Goal: Task Accomplishment & Management: Manage account settings

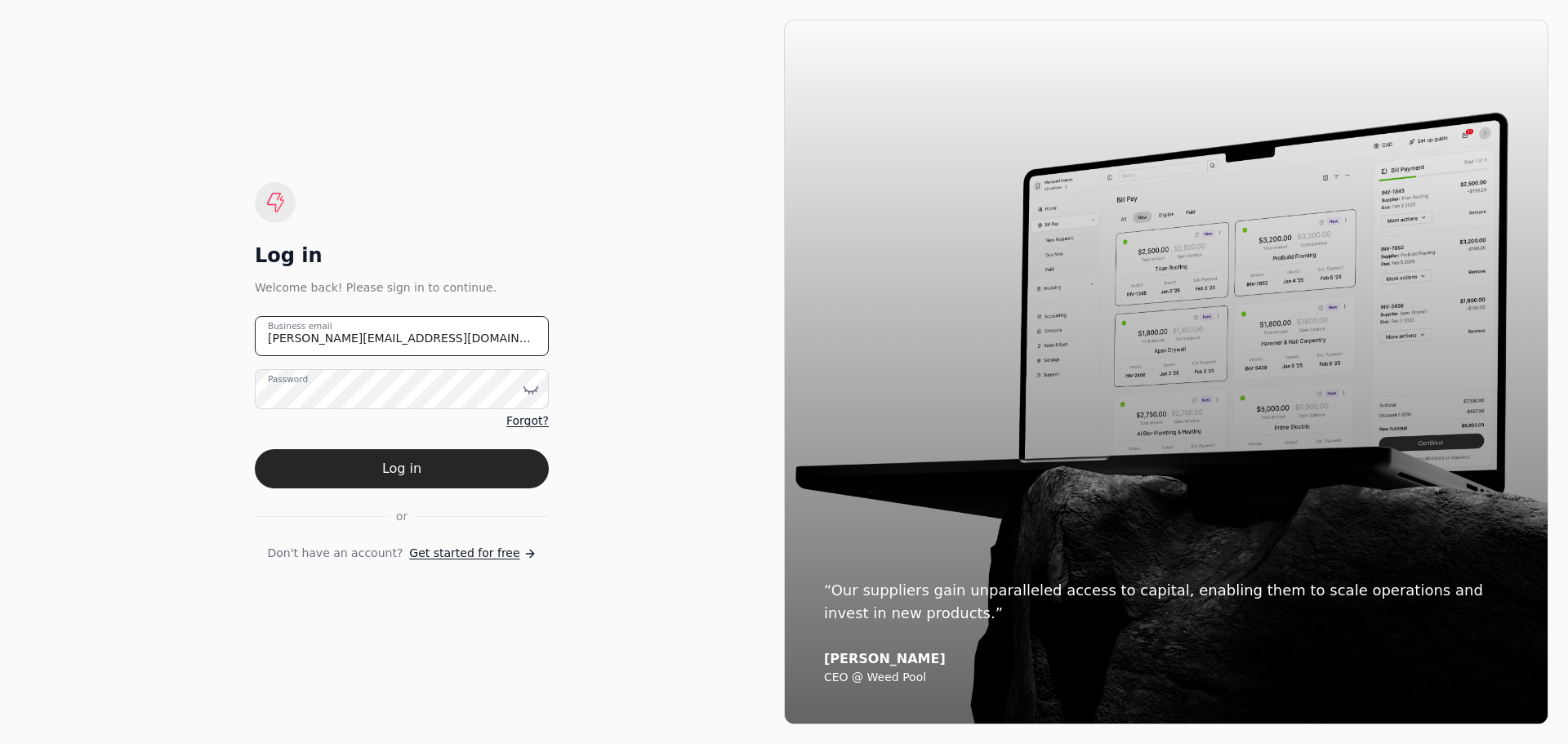
click at [438, 334] on email "[PERSON_NAME][EMAIL_ADDRESS][DOMAIN_NAME]" at bounding box center [401, 336] width 294 height 40
drag, startPoint x: 290, startPoint y: 340, endPoint x: 147, endPoint y: 338, distance: 143.0
click at [147, 338] on div "Log in Welcome back! Please sign in to continue. [PERSON_NAME][EMAIL_ADDRESS][D…" at bounding box center [402, 372] width 764 height 705
type email "[EMAIL_ADDRESS][DOMAIN_NAME]"
click at [529, 390] on icon at bounding box center [531, 390] width 16 height 16
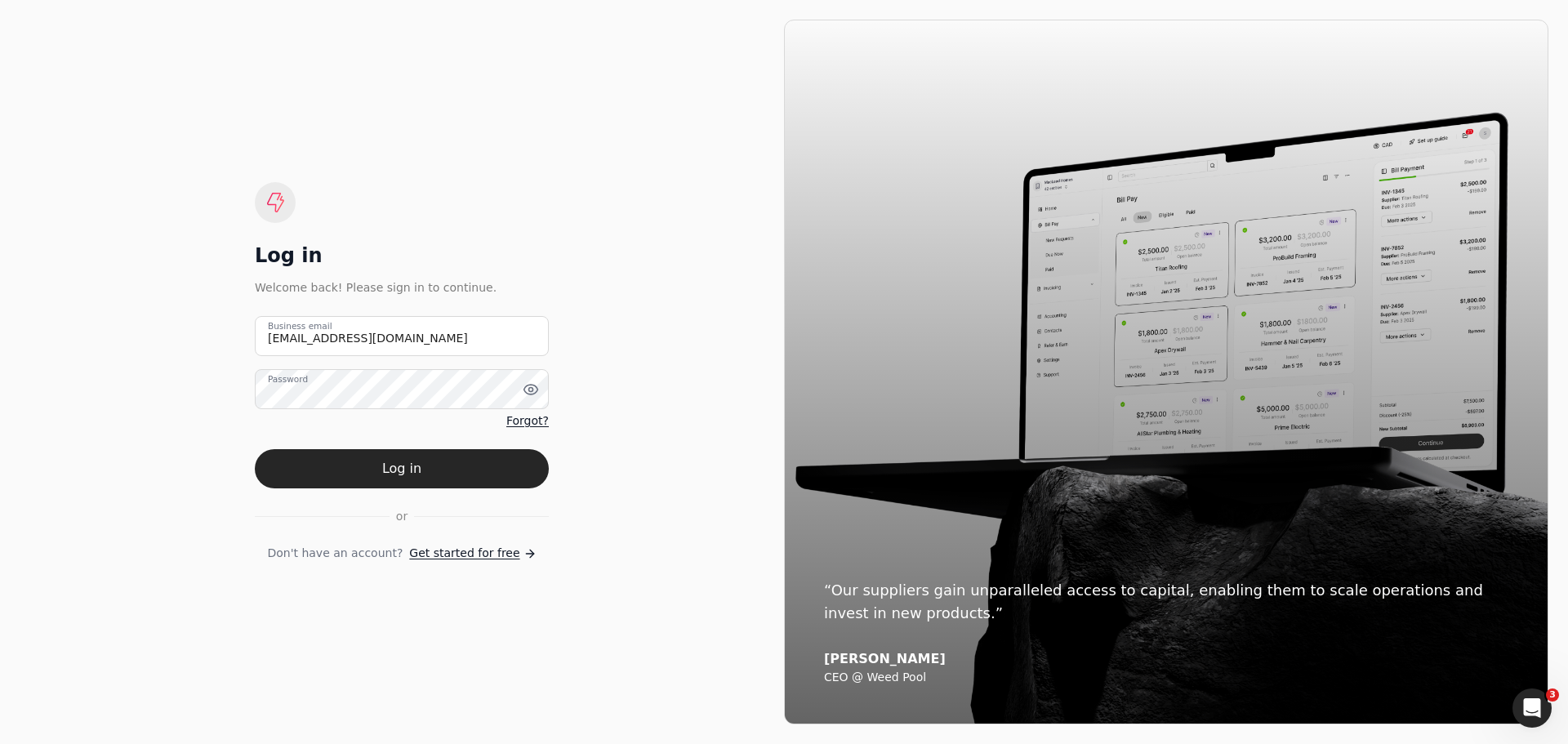
click at [587, 470] on div "Log in Welcome back! Please sign in to continue. [EMAIL_ADDRESS][DOMAIN_NAME] B…" at bounding box center [402, 372] width 764 height 705
click at [419, 478] on button "Log in" at bounding box center [401, 468] width 294 height 39
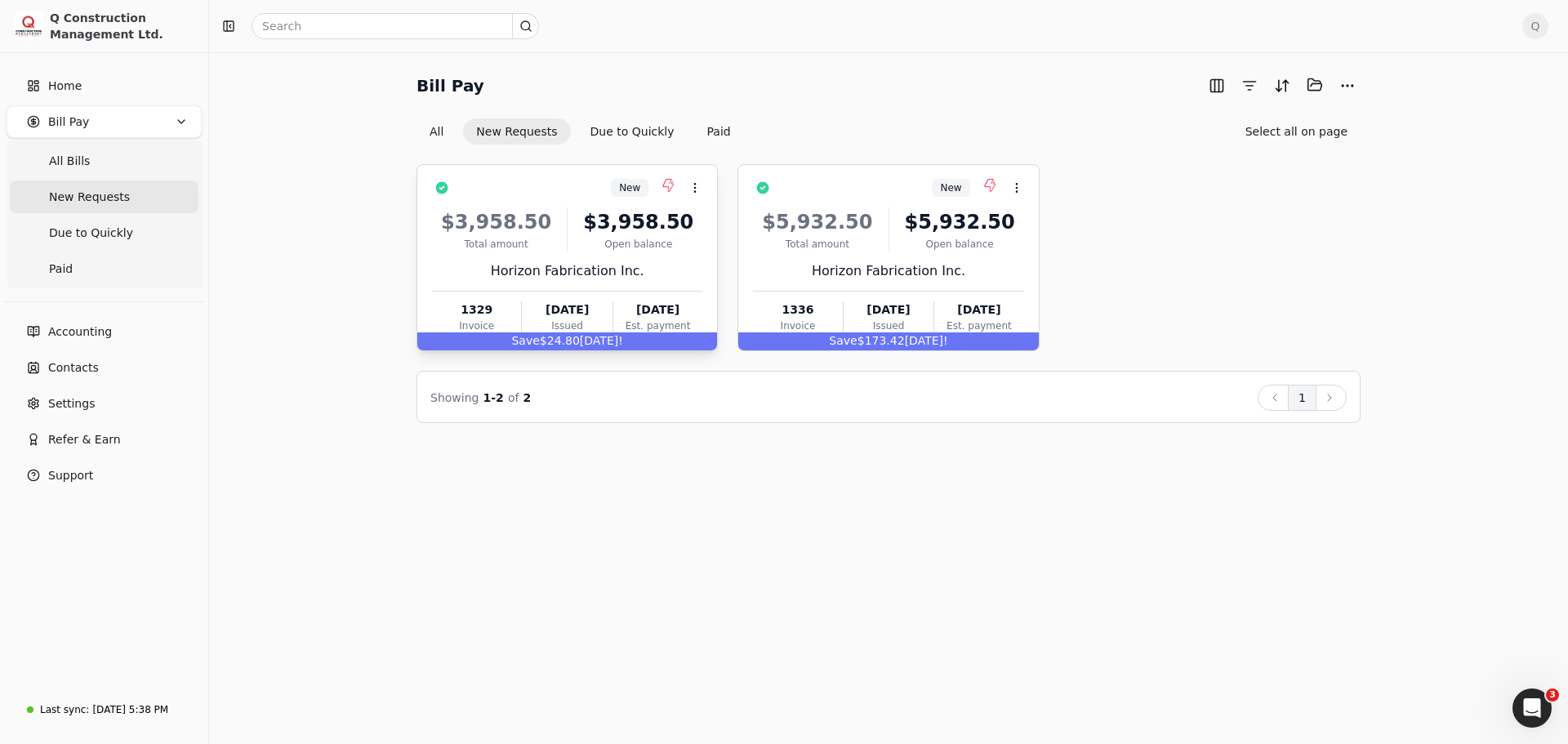
click at [695, 202] on div "$3,958.50 Total amount $3,958.50 Open balance Horizon Fabrication Inc. 1329 Inv…" at bounding box center [567, 267] width 270 height 139
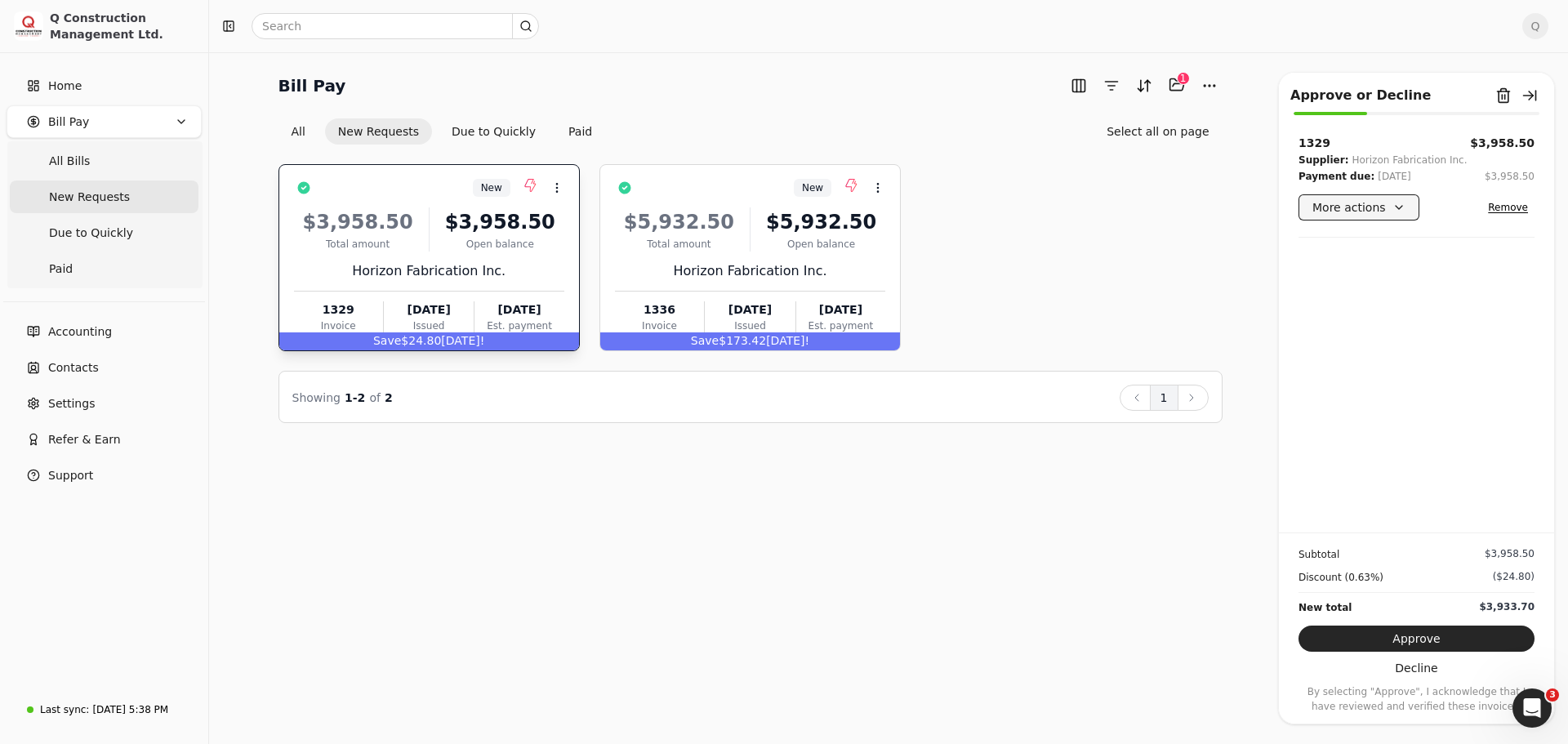
click at [1399, 209] on button "More actions" at bounding box center [1359, 208] width 121 height 26
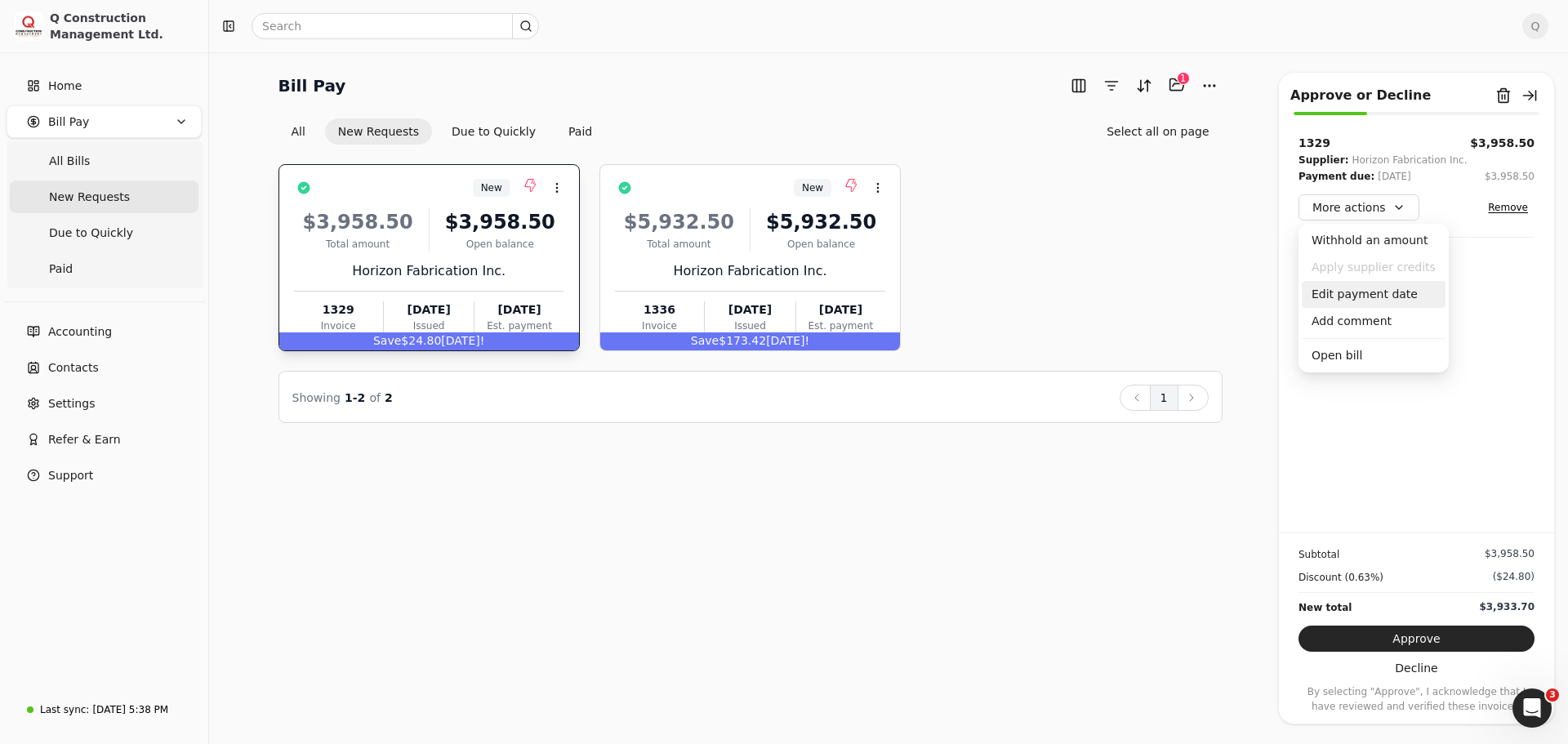
click at [1359, 293] on div "Edit payment date" at bounding box center [1373, 295] width 144 height 27
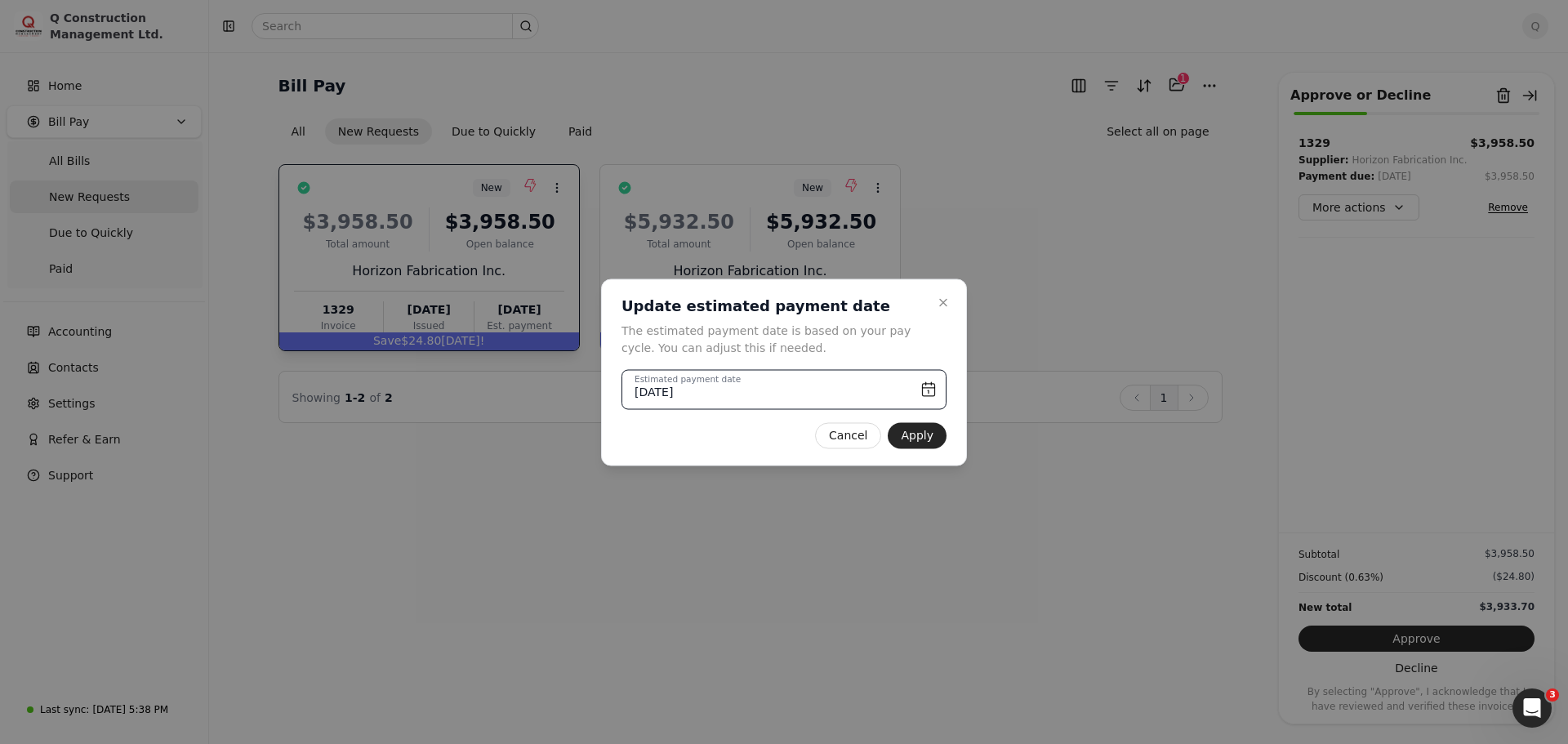
click at [932, 386] on input "[DATE]" at bounding box center [784, 390] width 325 height 40
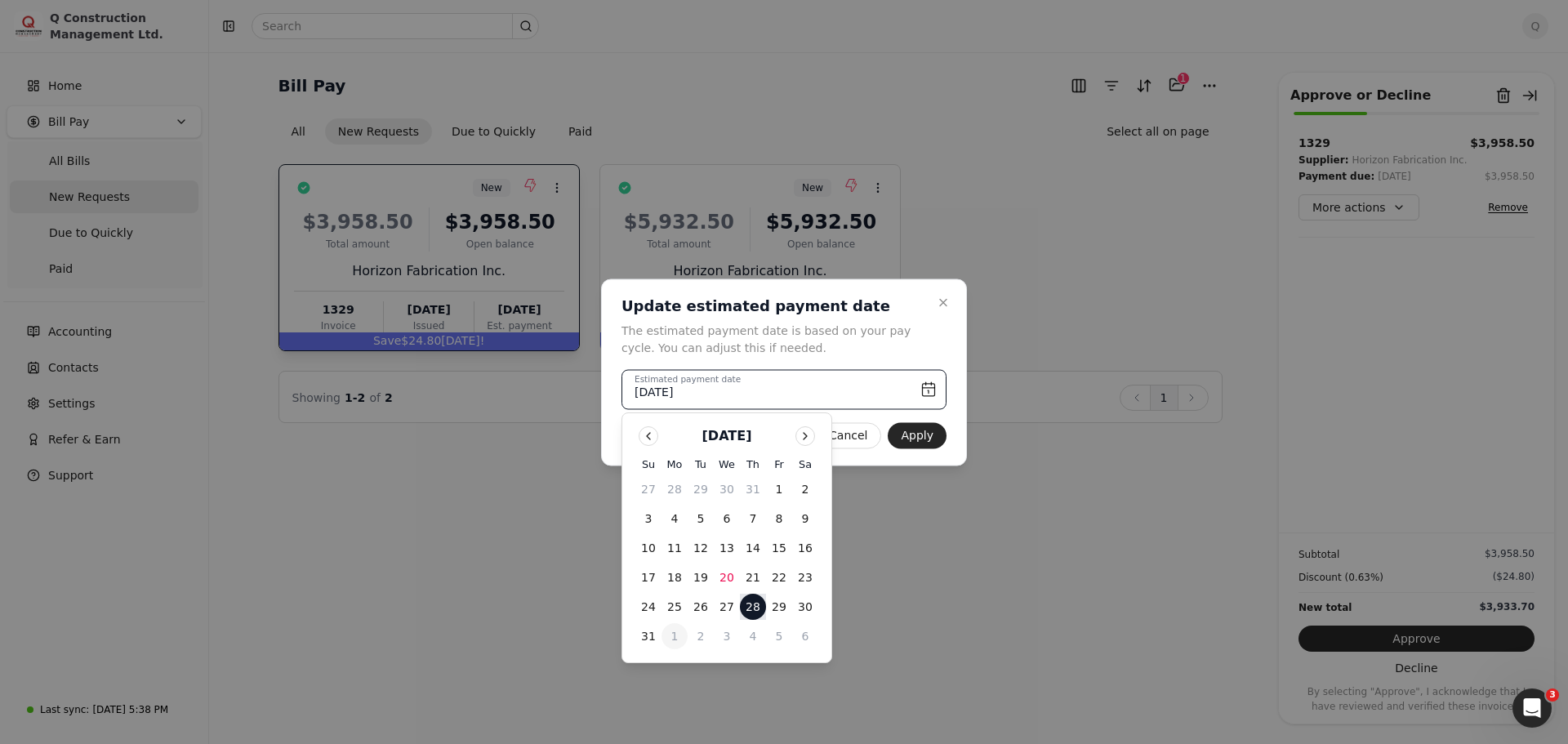
click at [673, 640] on button "1" at bounding box center [674, 637] width 26 height 26
type input "[DATE]"
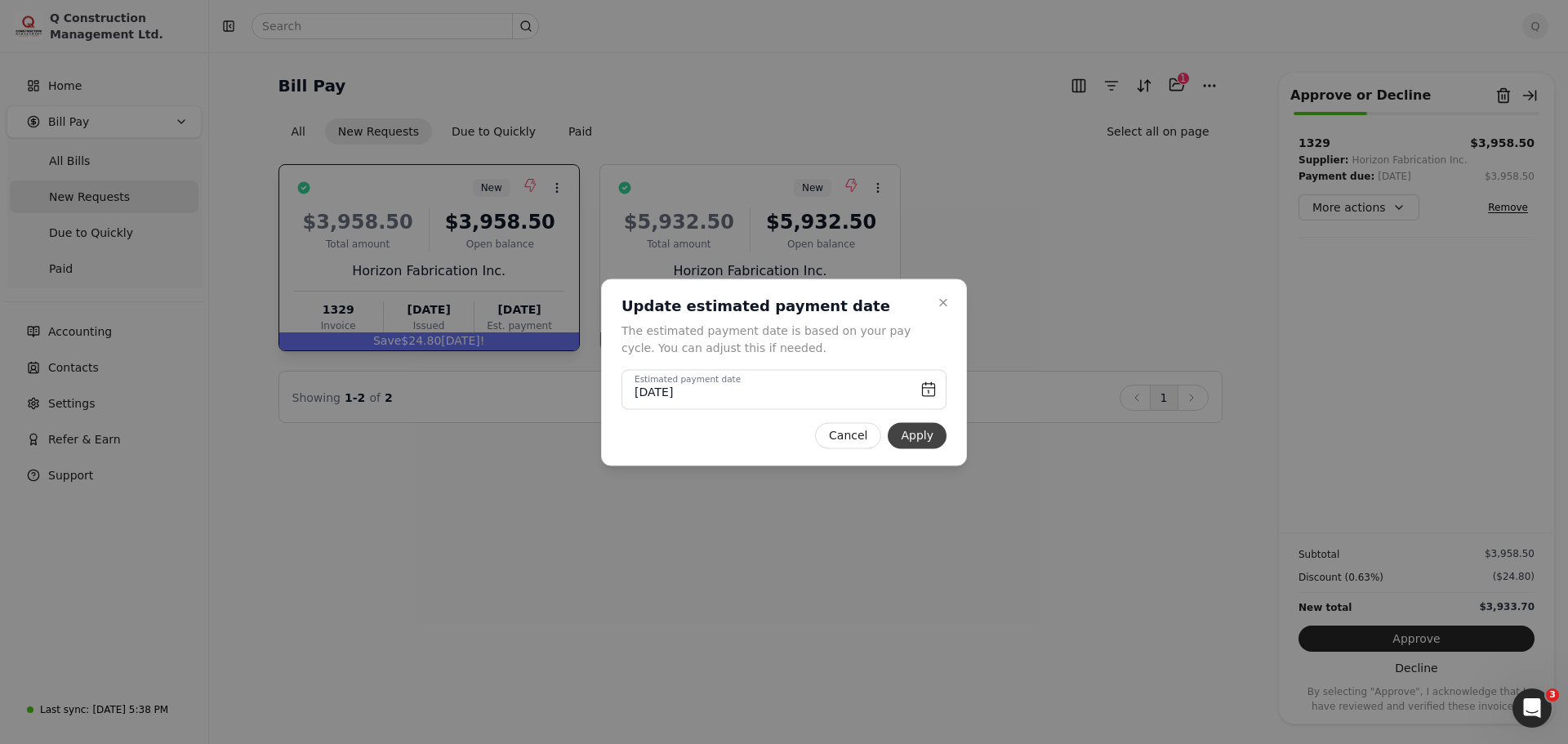
click at [925, 435] on button "Apply" at bounding box center [916, 435] width 59 height 26
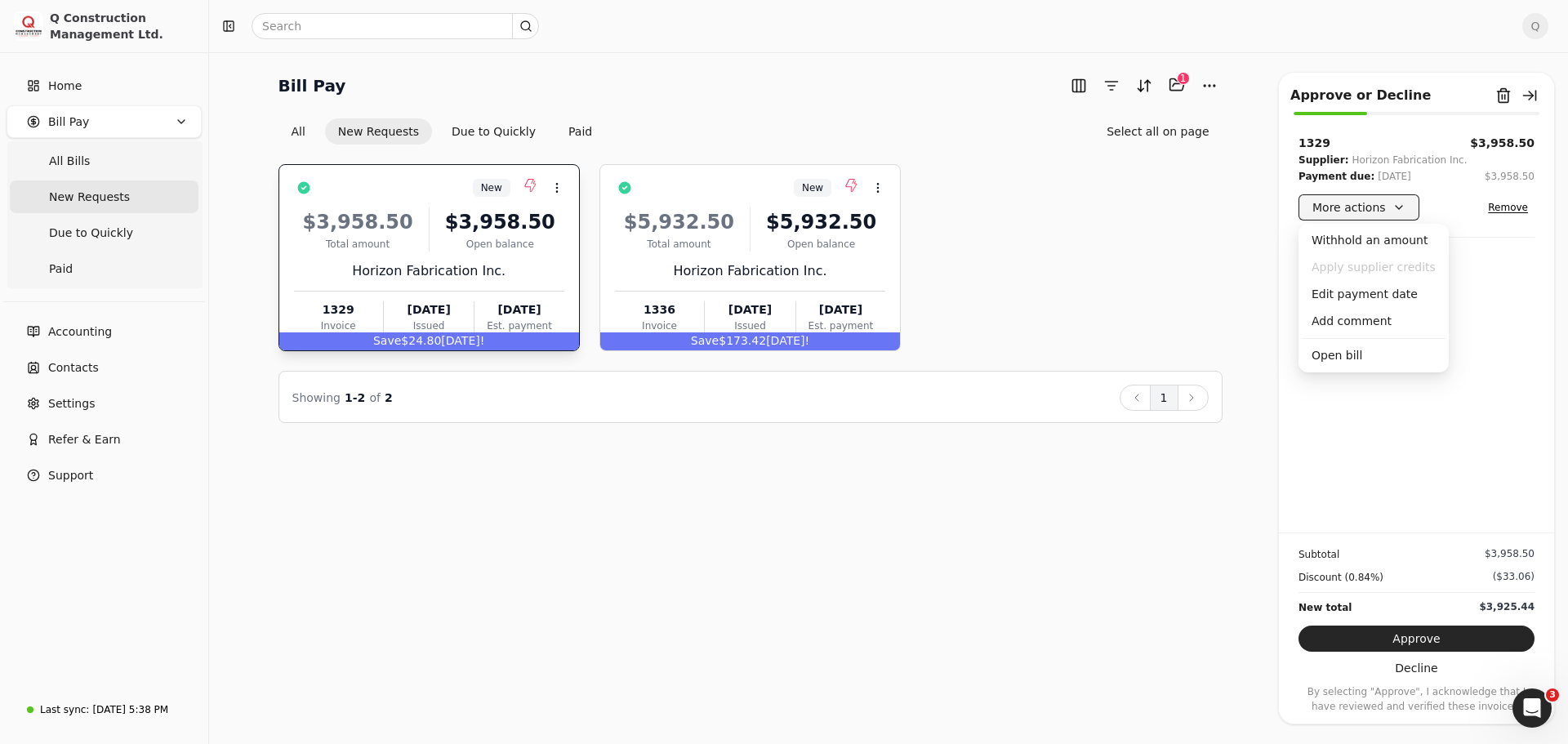
click at [1397, 209] on button "More actions" at bounding box center [1359, 208] width 121 height 26
click at [1382, 298] on div "Edit payment date" at bounding box center [1373, 295] width 144 height 27
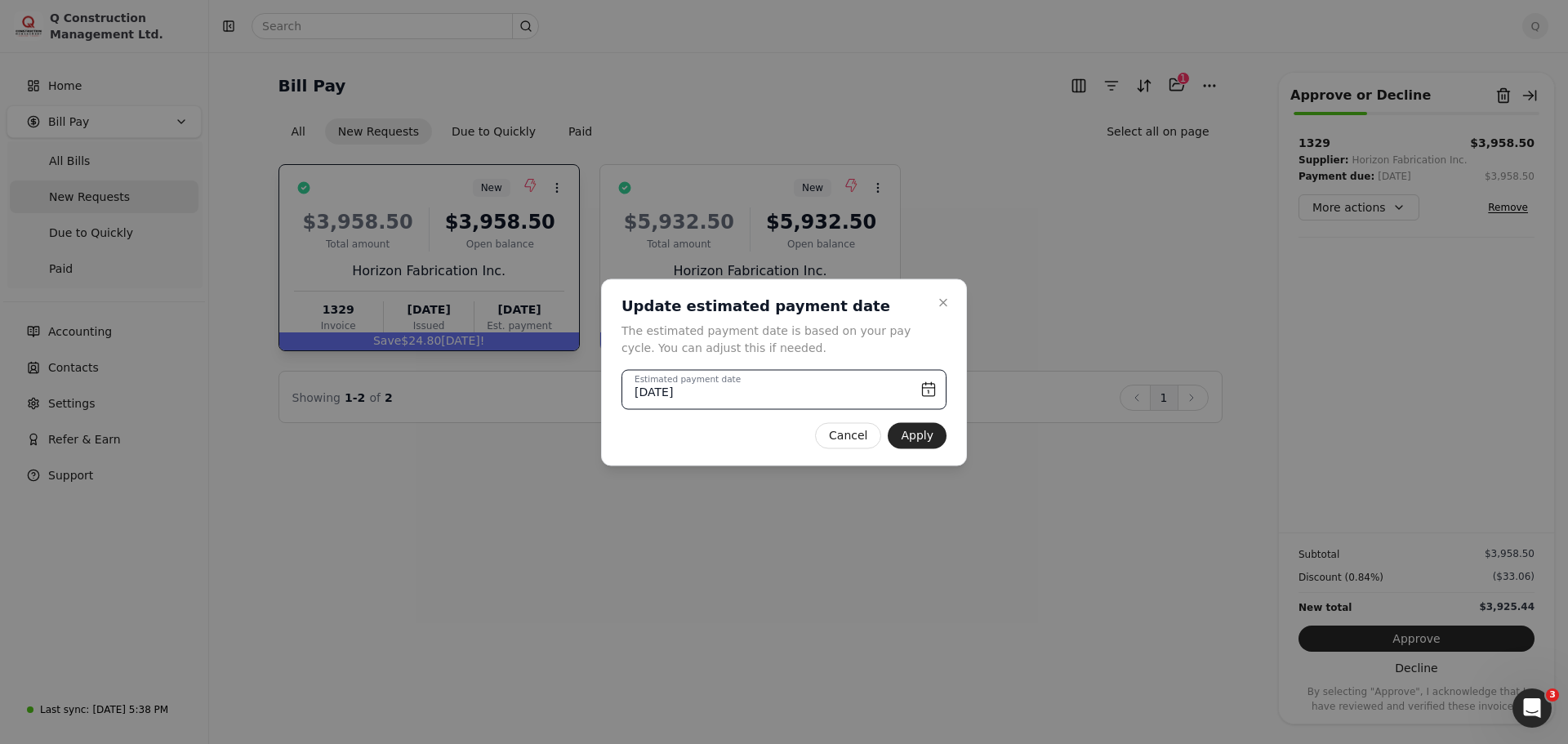
click at [929, 382] on input "[DATE]" at bounding box center [784, 390] width 325 height 40
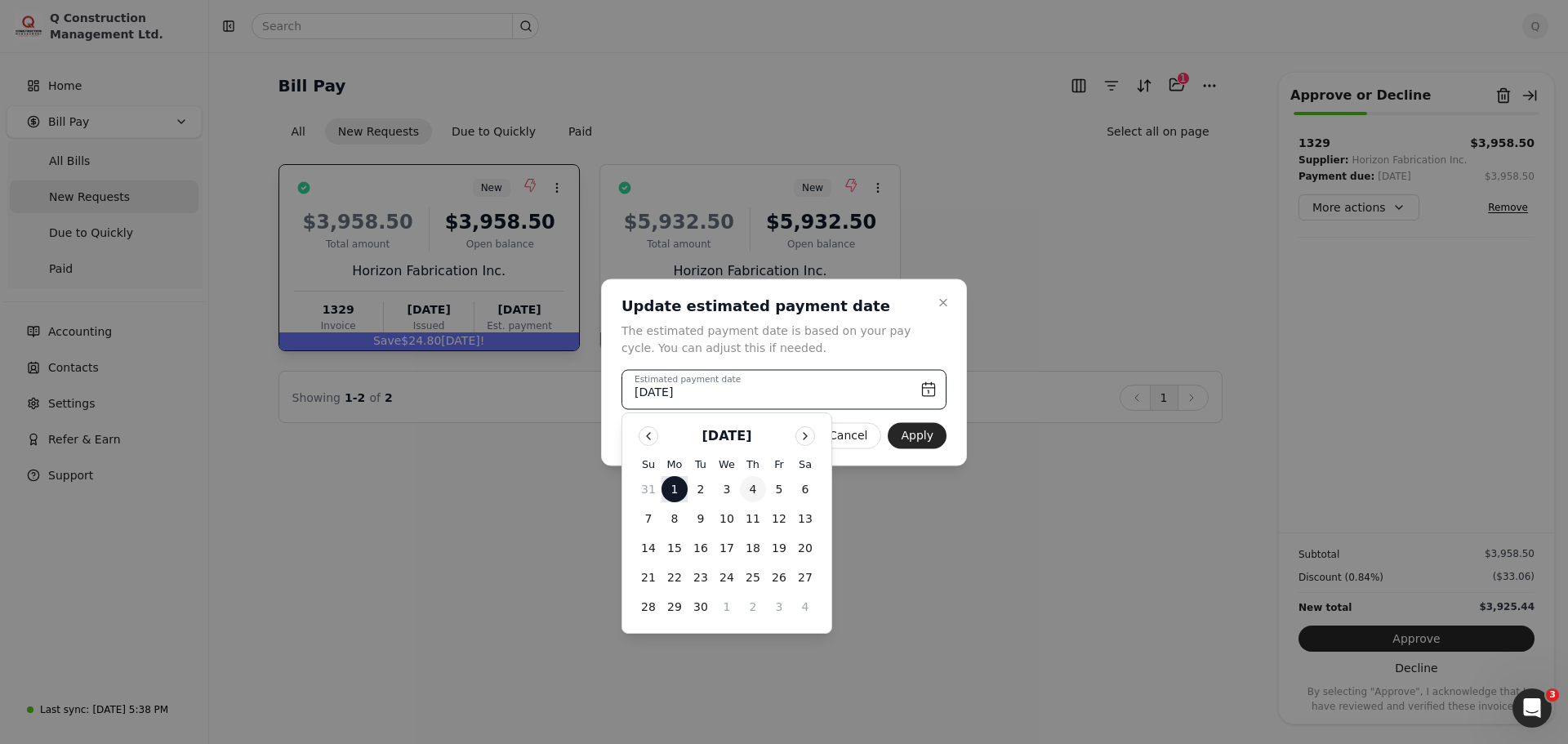
click at [755, 487] on button "4" at bounding box center [753, 489] width 26 height 26
type input "[DATE]"
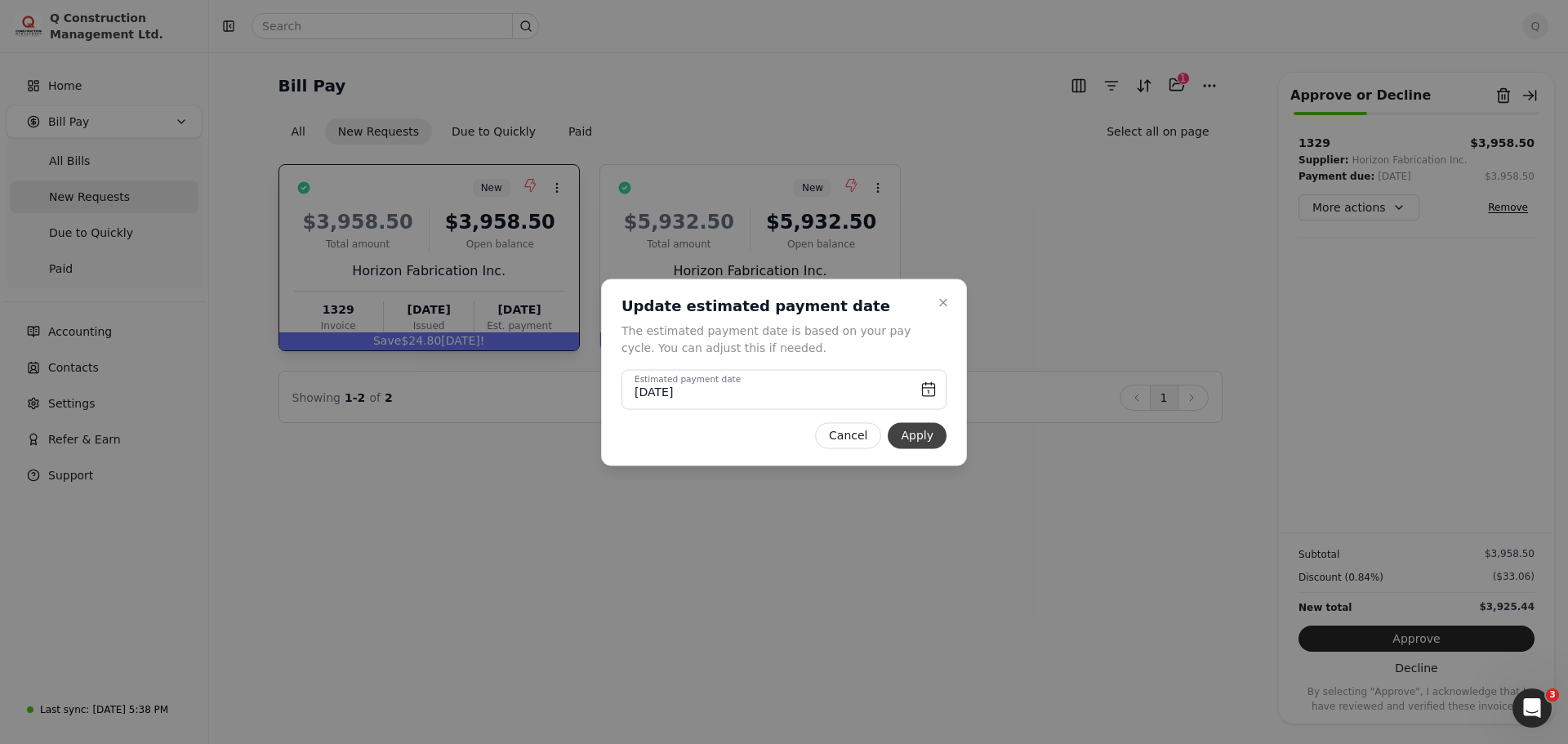
click at [915, 441] on button "Apply" at bounding box center [916, 435] width 59 height 26
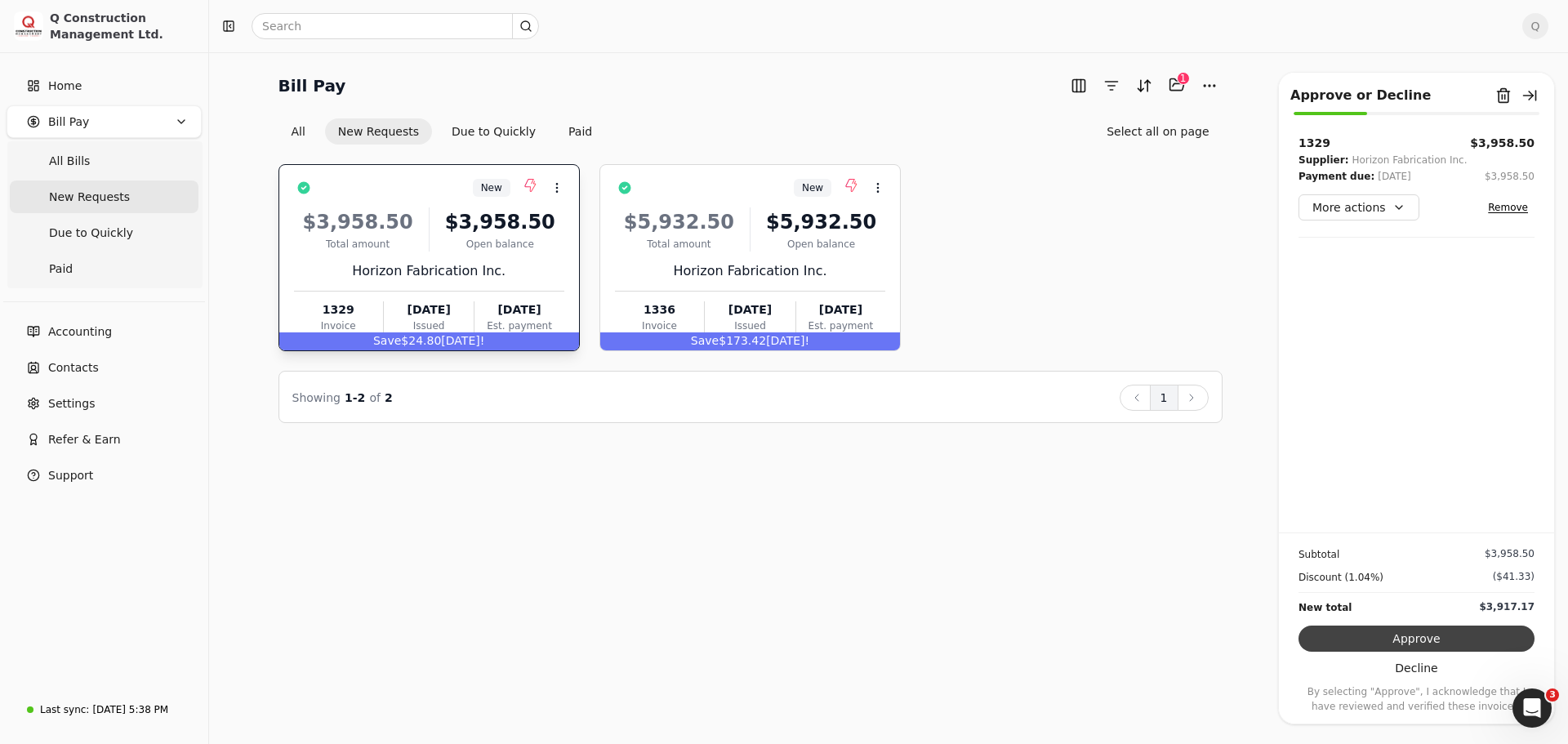
click at [1414, 640] on button "Approve" at bounding box center [1416, 638] width 236 height 26
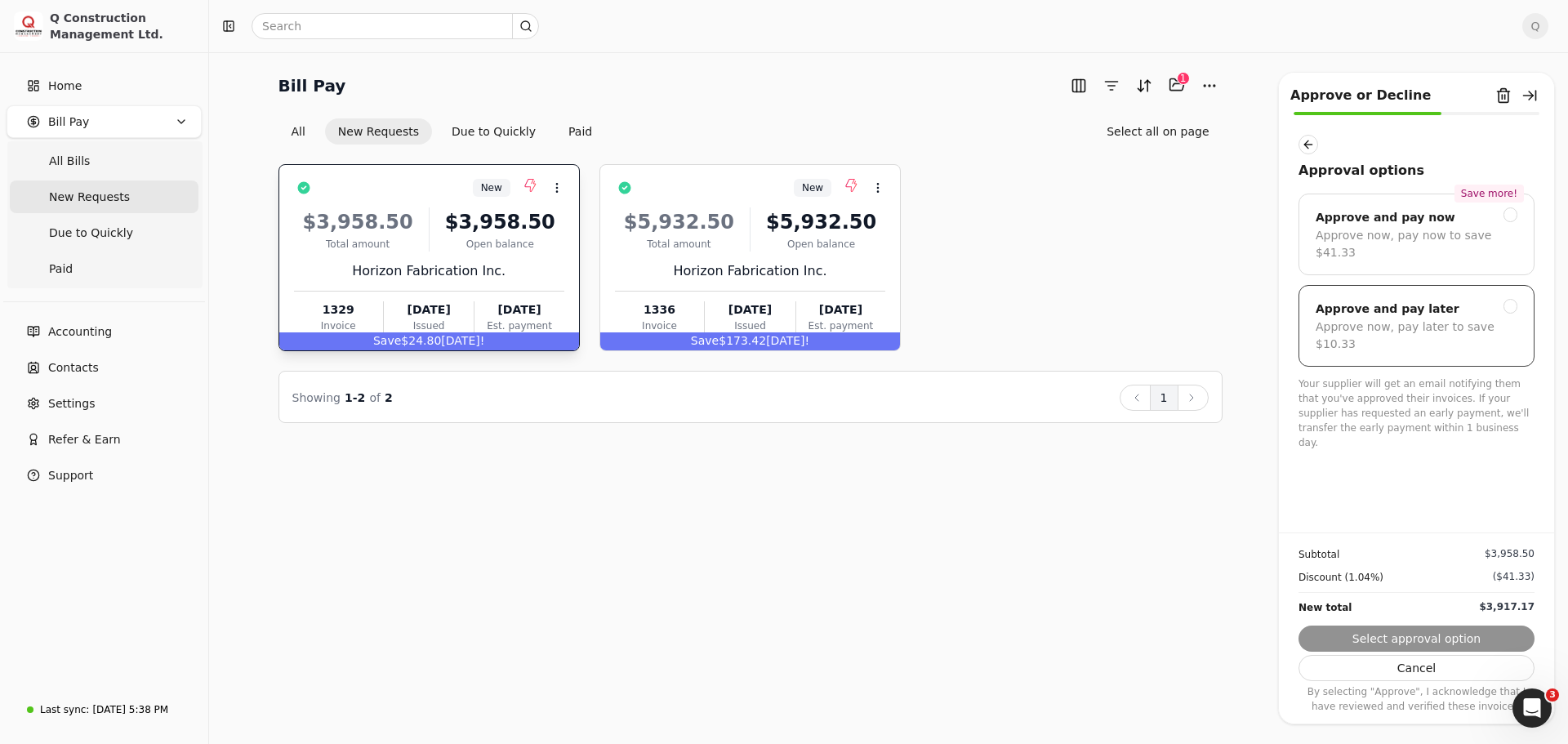
click at [1401, 299] on div "Approve and pay later" at bounding box center [1387, 309] width 144 height 20
click at [1422, 640] on button "Submit approval" at bounding box center [1416, 638] width 236 height 26
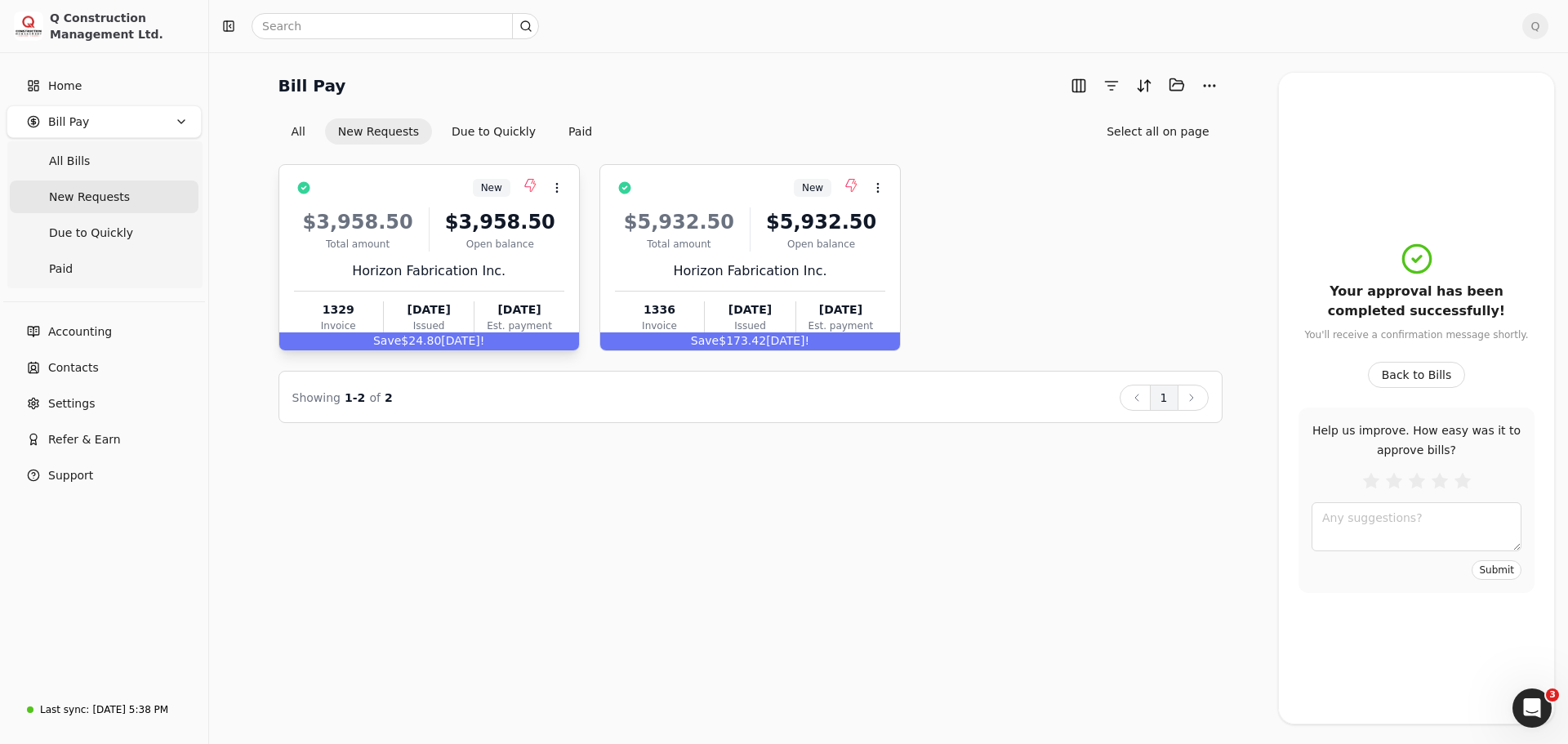
click at [561, 239] on div "Open balance" at bounding box center [500, 244] width 128 height 15
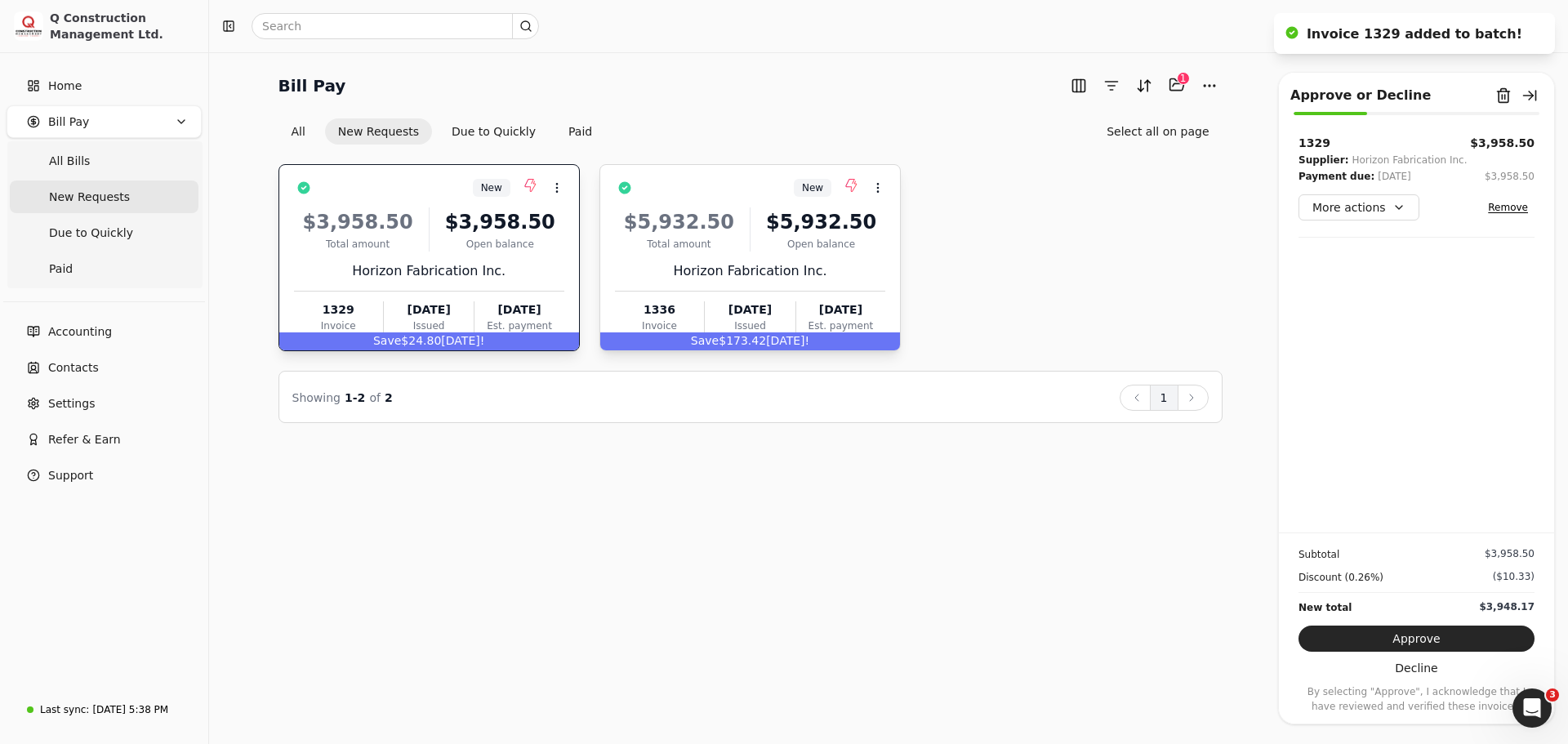
click at [888, 247] on div "New Context Menu Button $5,932.50 Total amount $5,932.50 Open balance Horizon F…" at bounding box center [750, 257] width 301 height 187
click at [543, 235] on div "$3,958.50" at bounding box center [500, 222] width 128 height 29
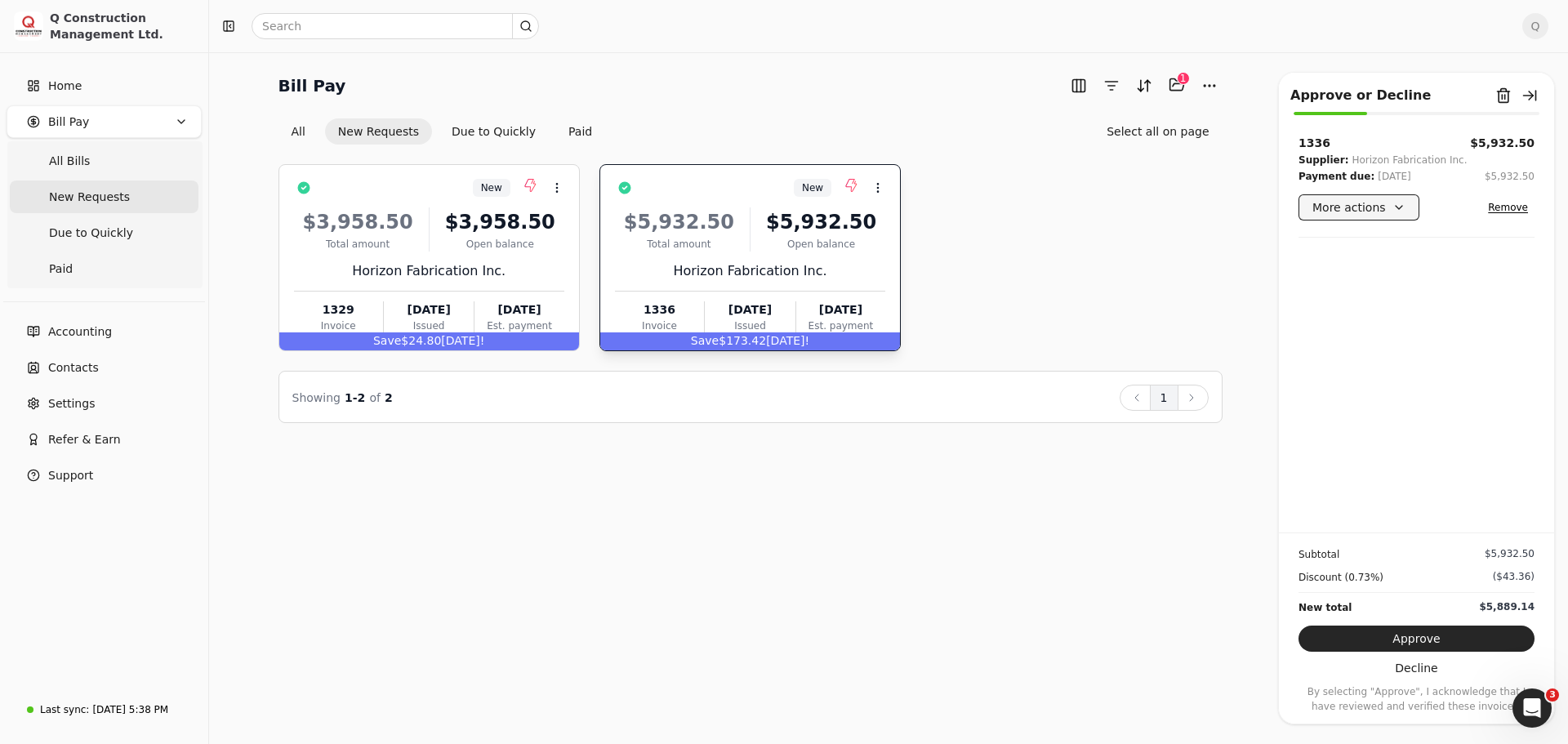
click at [1401, 208] on button "More actions" at bounding box center [1359, 208] width 121 height 26
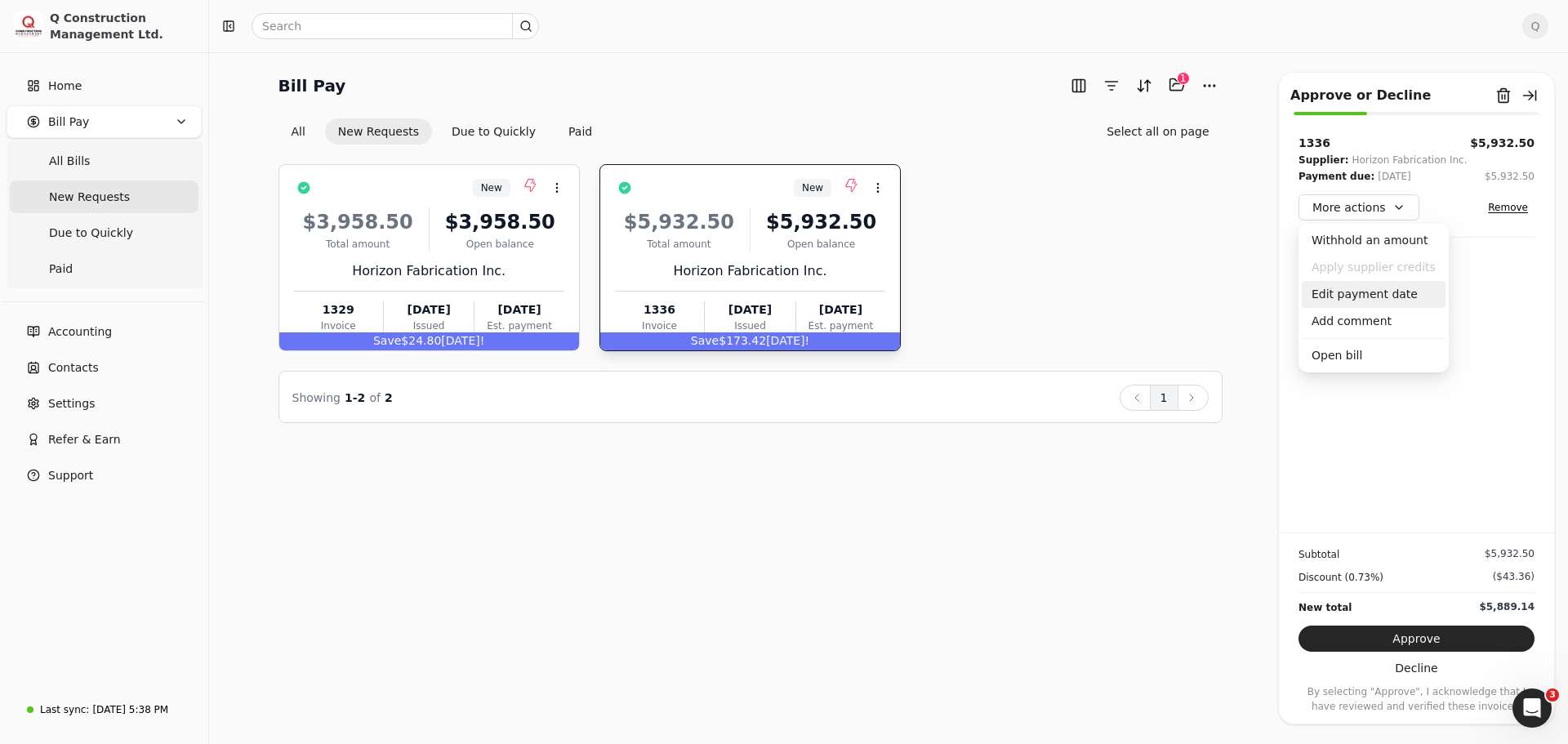
click at [1369, 290] on div "Edit payment date" at bounding box center [1373, 295] width 144 height 27
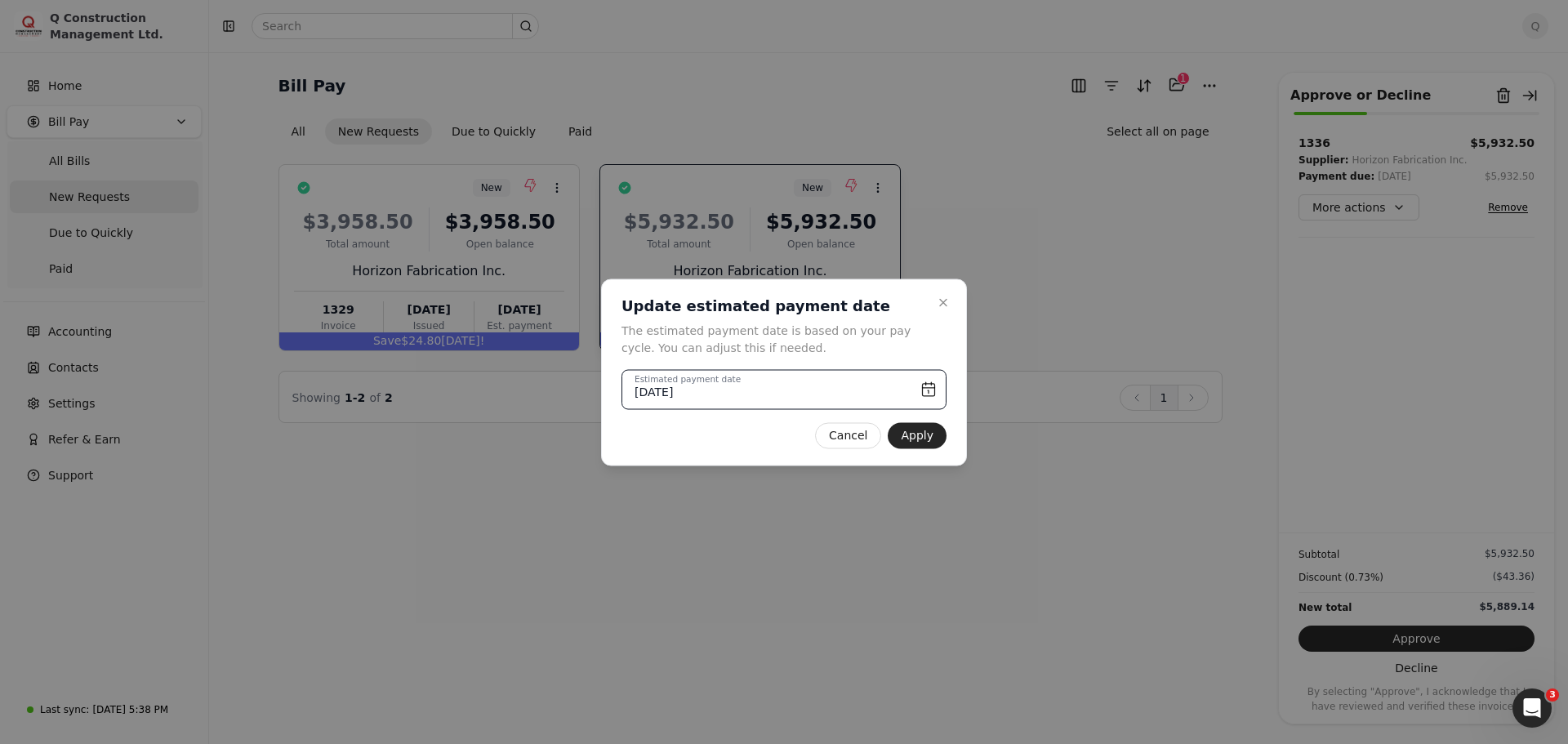
click at [927, 390] on input "[DATE]" at bounding box center [784, 390] width 325 height 40
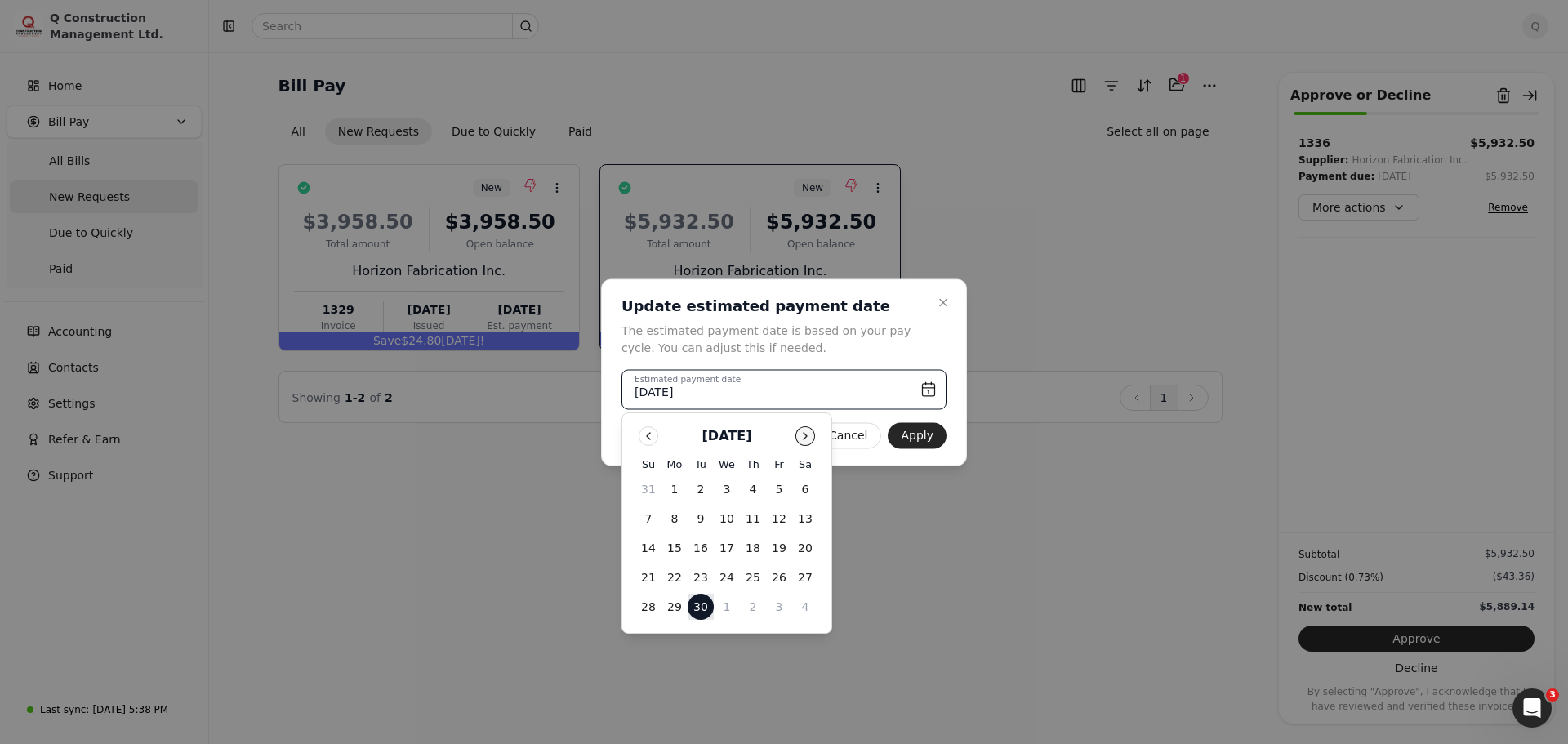
click at [804, 433] on button "Go to next month" at bounding box center [805, 436] width 20 height 20
click at [674, 523] on button "6" at bounding box center [674, 518] width 26 height 26
type input "[DATE]"
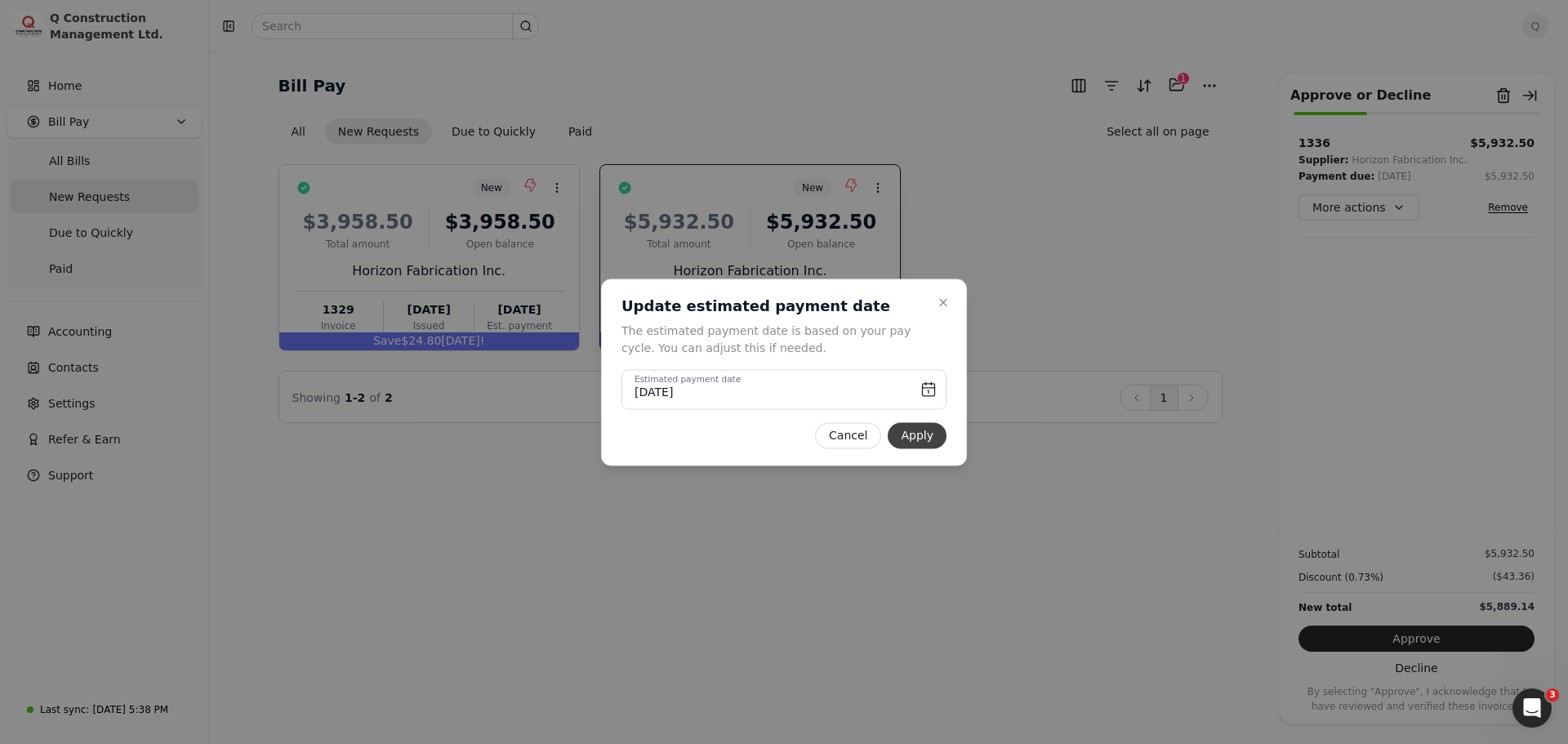
click at [926, 440] on button "Apply" at bounding box center [916, 435] width 59 height 26
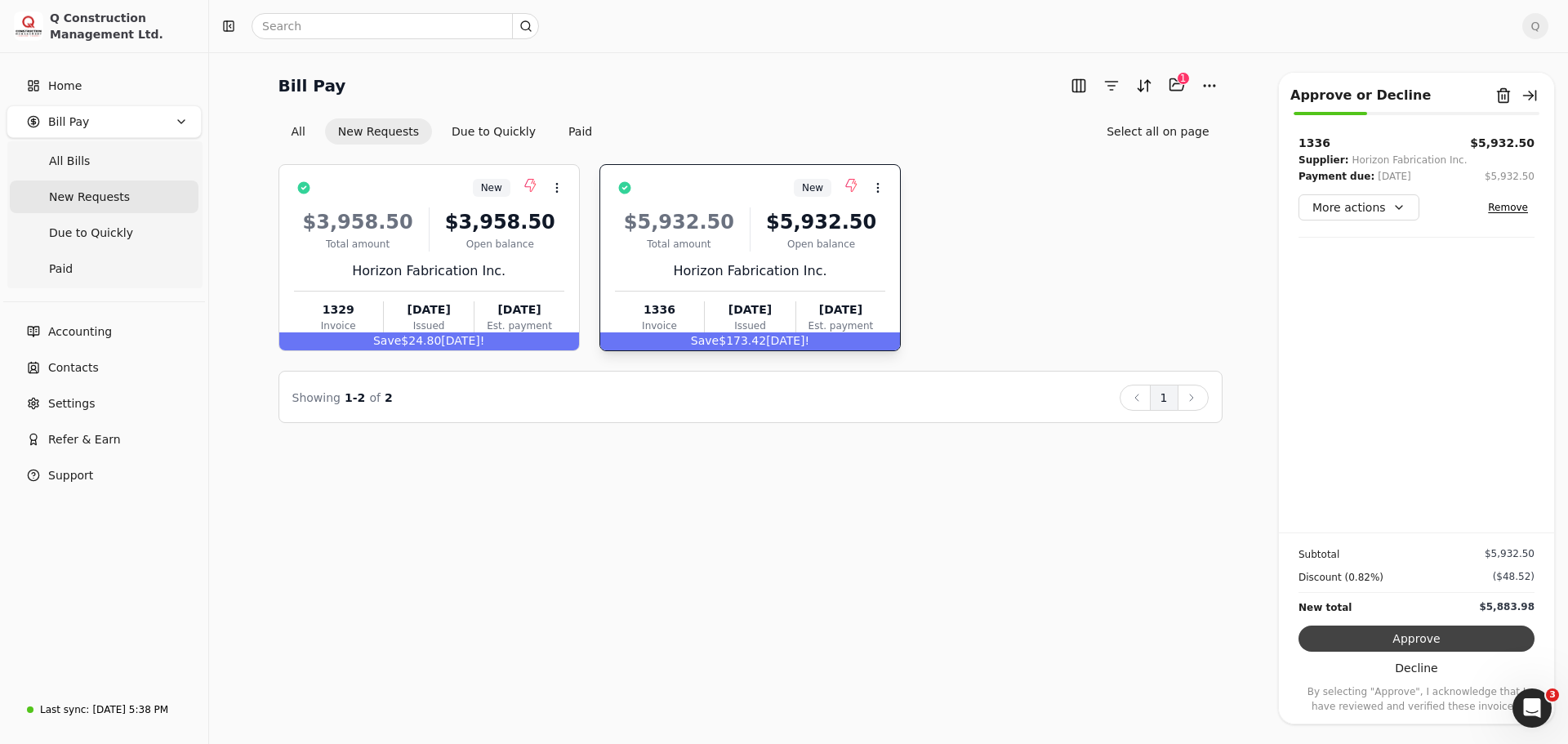
click at [1411, 640] on button "Approve" at bounding box center [1416, 638] width 236 height 26
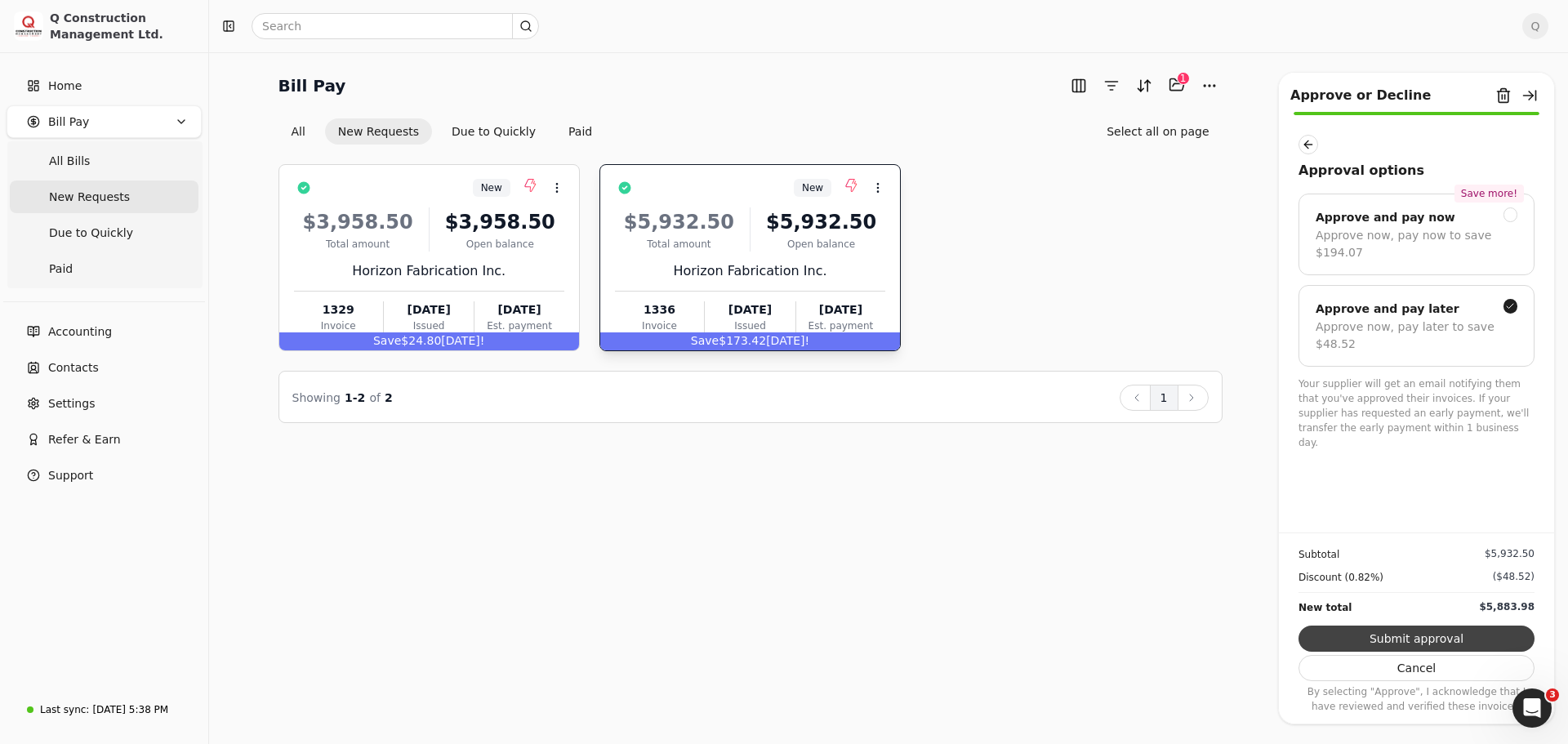
click at [1424, 640] on button "Submit approval" at bounding box center [1416, 638] width 236 height 26
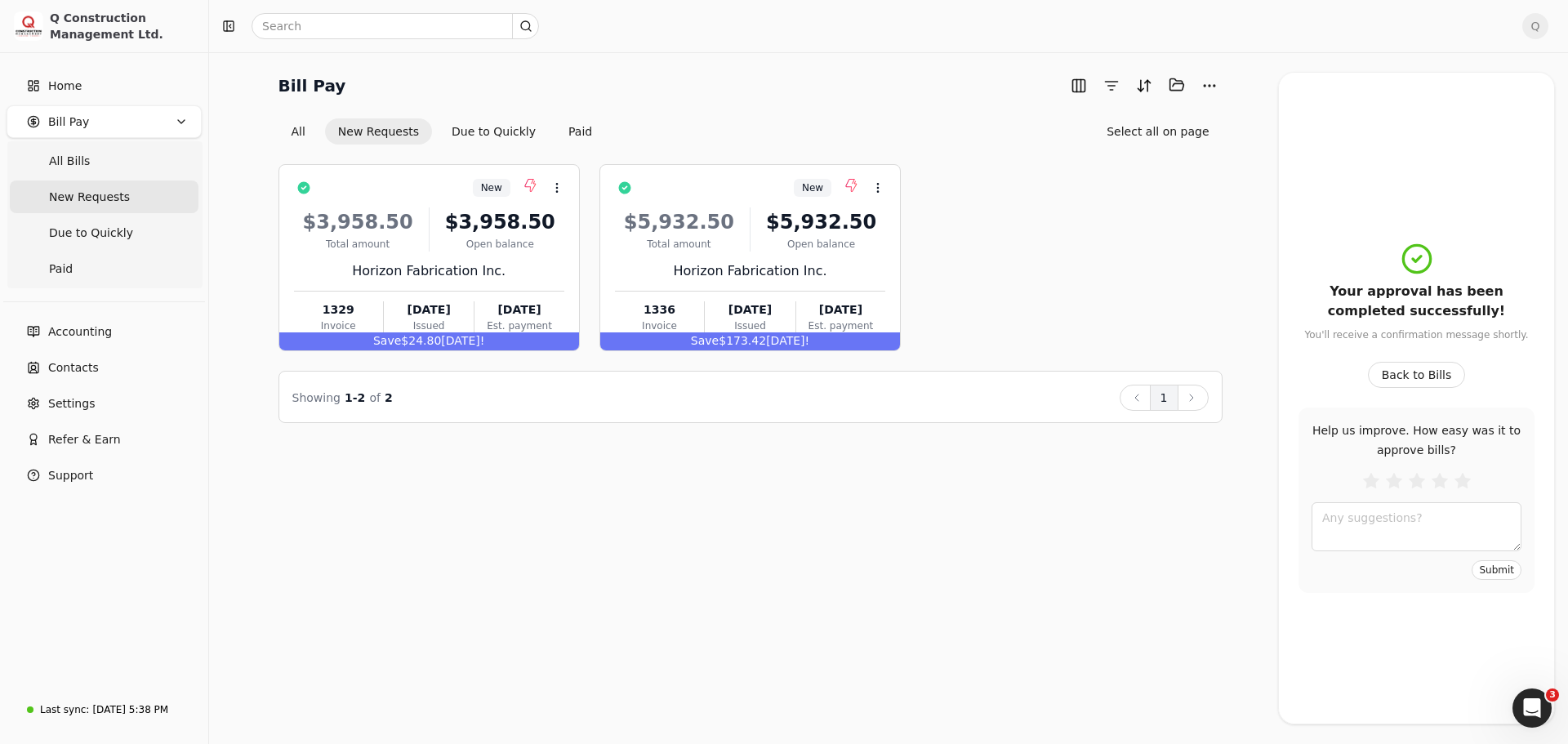
drag, startPoint x: 1424, startPoint y: 640, endPoint x: 1122, endPoint y: 668, distance: 303.3
click at [1122, 668] on div "Bill Pay Selected items: 0 All New Requests Due to Quickly Paid Select all on p…" at bounding box center [888, 398] width 1359 height 692
click at [1533, 21] on span "Q" at bounding box center [1534, 25] width 26 height 26
click at [1428, 129] on span "Sign Out" at bounding box center [1422, 138] width 49 height 17
